Goal: Information Seeking & Learning: Learn about a topic

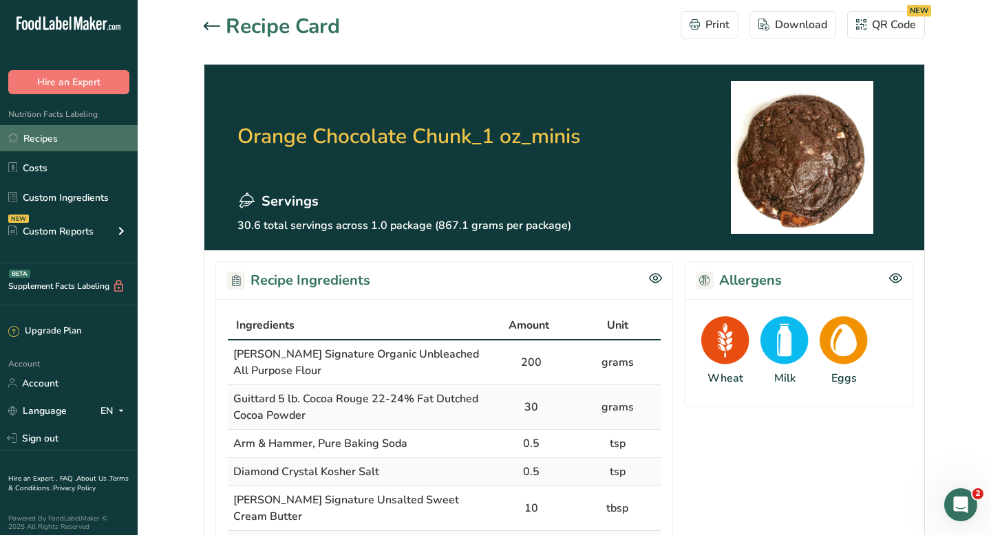
click at [68, 141] on link "Recipes" at bounding box center [69, 138] width 138 height 26
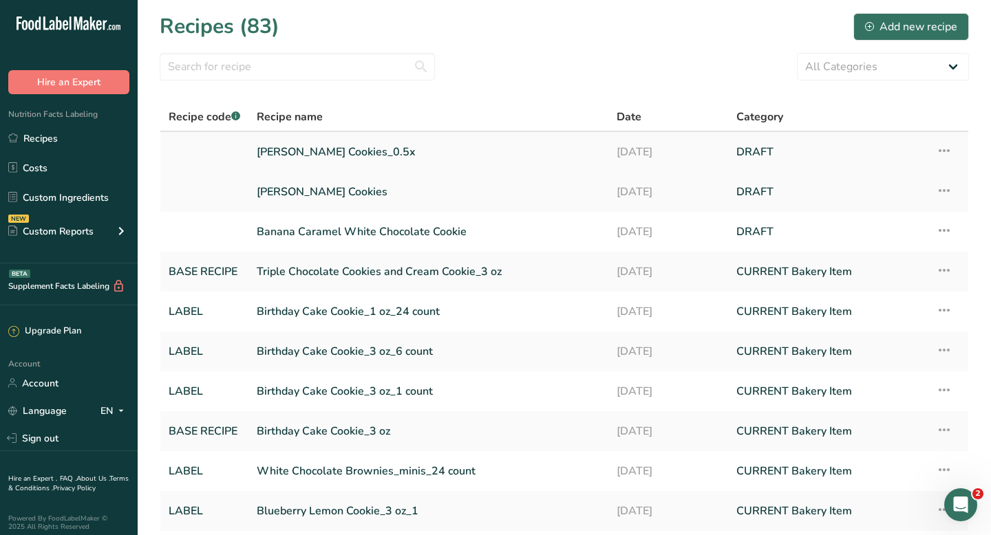
scroll to position [23, 0]
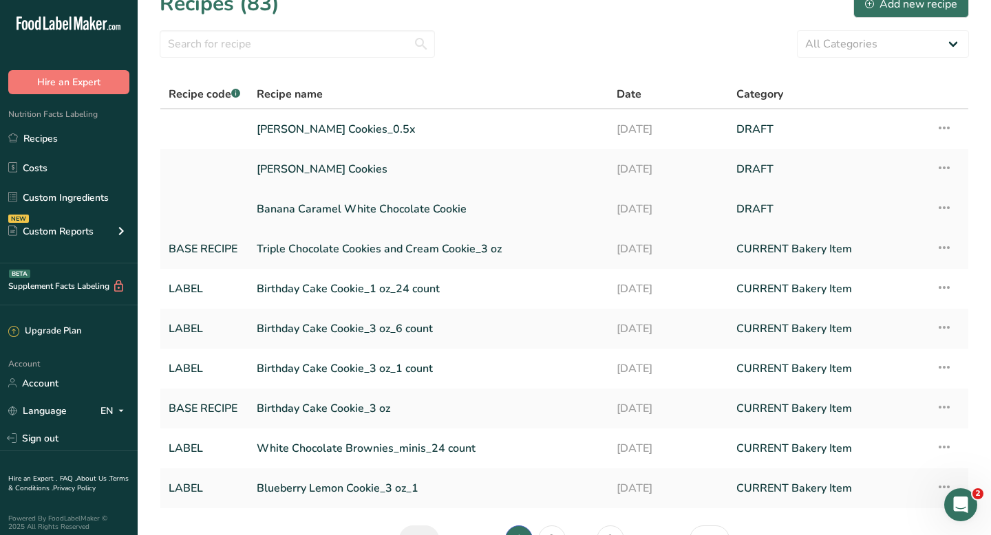
click at [400, 204] on link "Banana Caramel White Chocolate Cookie" at bounding box center [428, 209] width 343 height 29
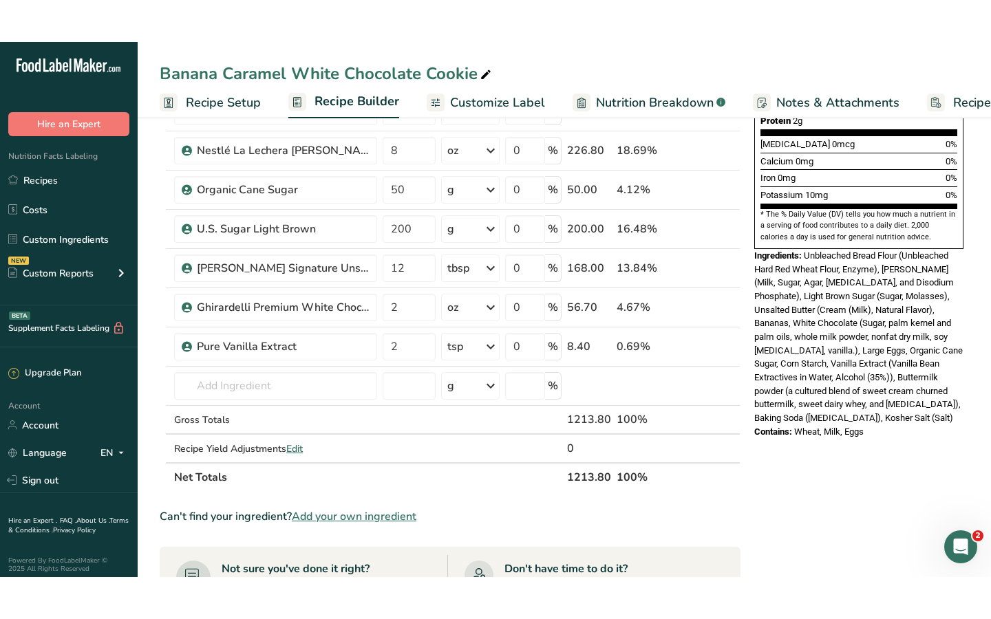
scroll to position [369, 0]
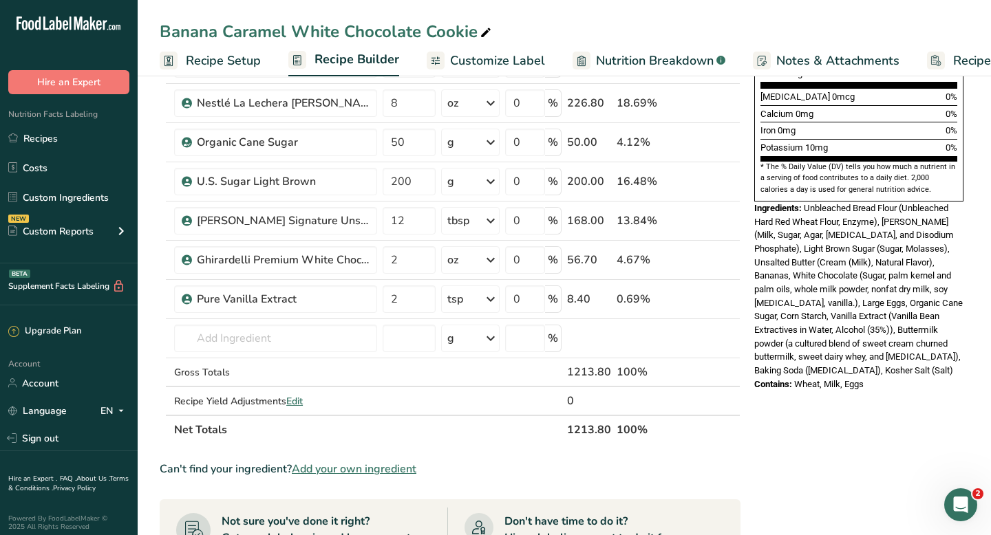
drag, startPoint x: 806, startPoint y: 176, endPoint x: 864, endPoint y: 370, distance: 202.0
click at [864, 370] on div "Nutrition Facts 43 Servings Per Container Serving Size 28g Amount Per Serving C…" at bounding box center [859, 61] width 220 height 672
click at [875, 380] on div "Nutrition Facts 43 Servings Per Container Serving Size 28g Amount Per Serving C…" at bounding box center [859, 65] width 220 height 681
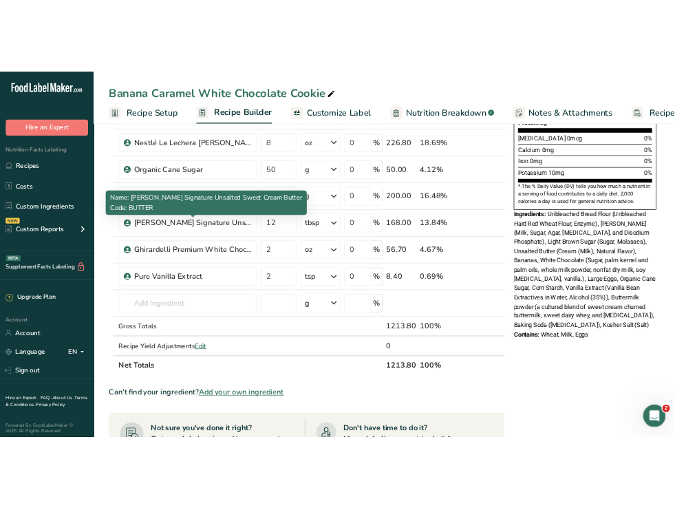
scroll to position [371, 0]
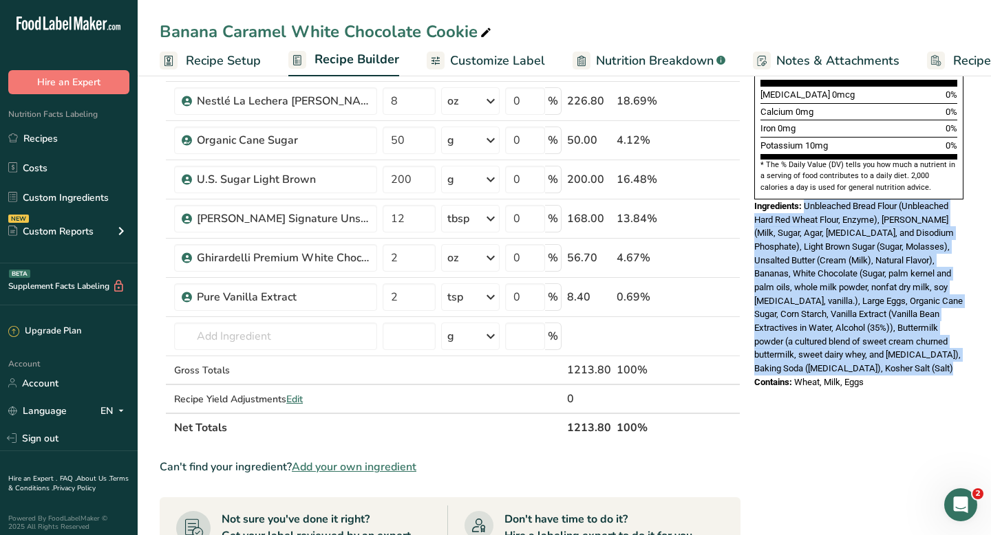
drag, startPoint x: 807, startPoint y: 173, endPoint x: 779, endPoint y: 346, distance: 174.9
click at [779, 346] on div "Ingredients: Unbleached Bread Flour (Unbleached Hard Red Wheat Flour, Enzyme), …" at bounding box center [858, 288] width 209 height 176
copy span "Unbleached Bread Flour (Unbleached Hard Red Wheat Flour, Enzyme), [PERSON_NAME]…"
